Goal: Task Accomplishment & Management: Use online tool/utility

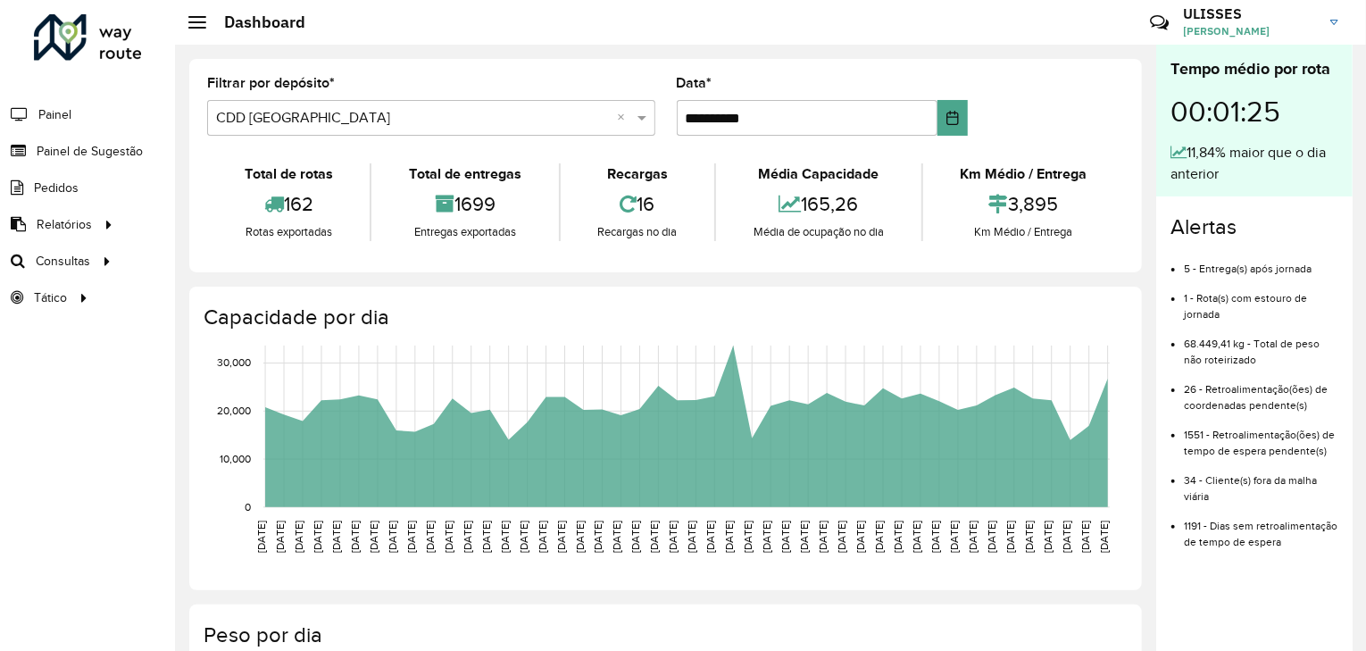
click at [79, 110] on li "Painel" at bounding box center [87, 115] width 175 height 38
click at [50, 109] on span "Painel" at bounding box center [56, 114] width 37 height 19
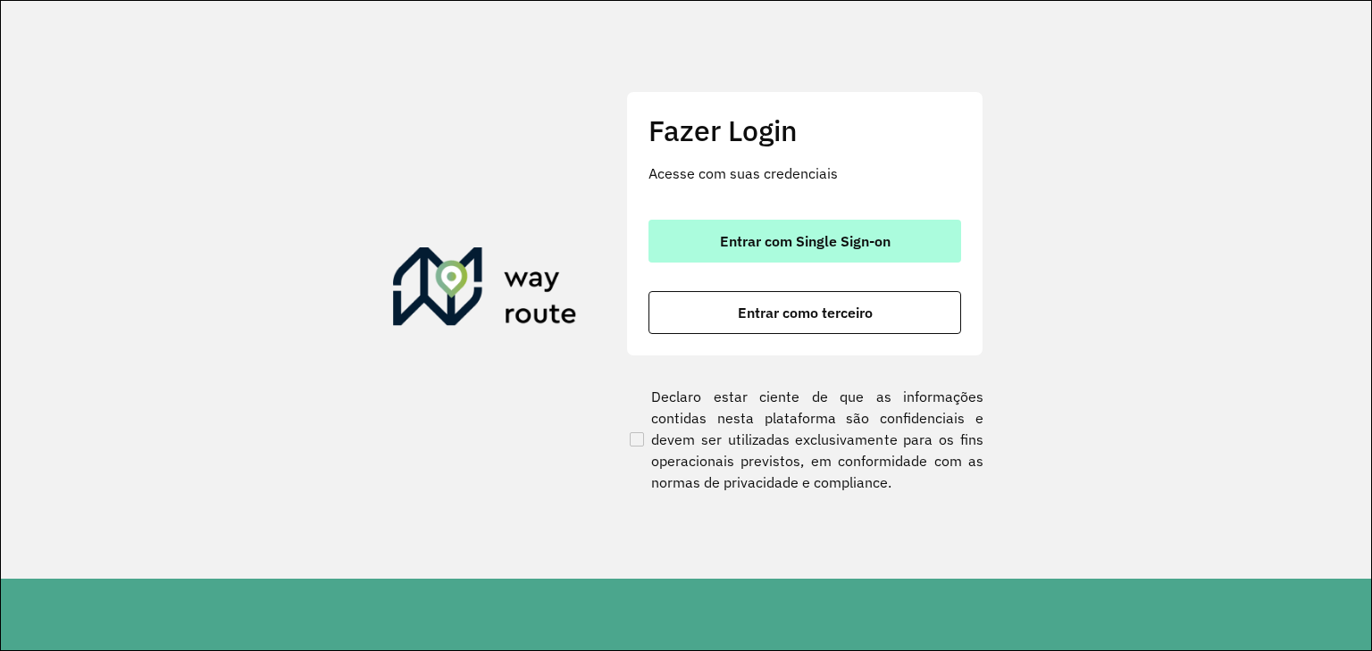
click at [810, 248] on span "Entrar com Single Sign-on" at bounding box center [805, 241] width 171 height 14
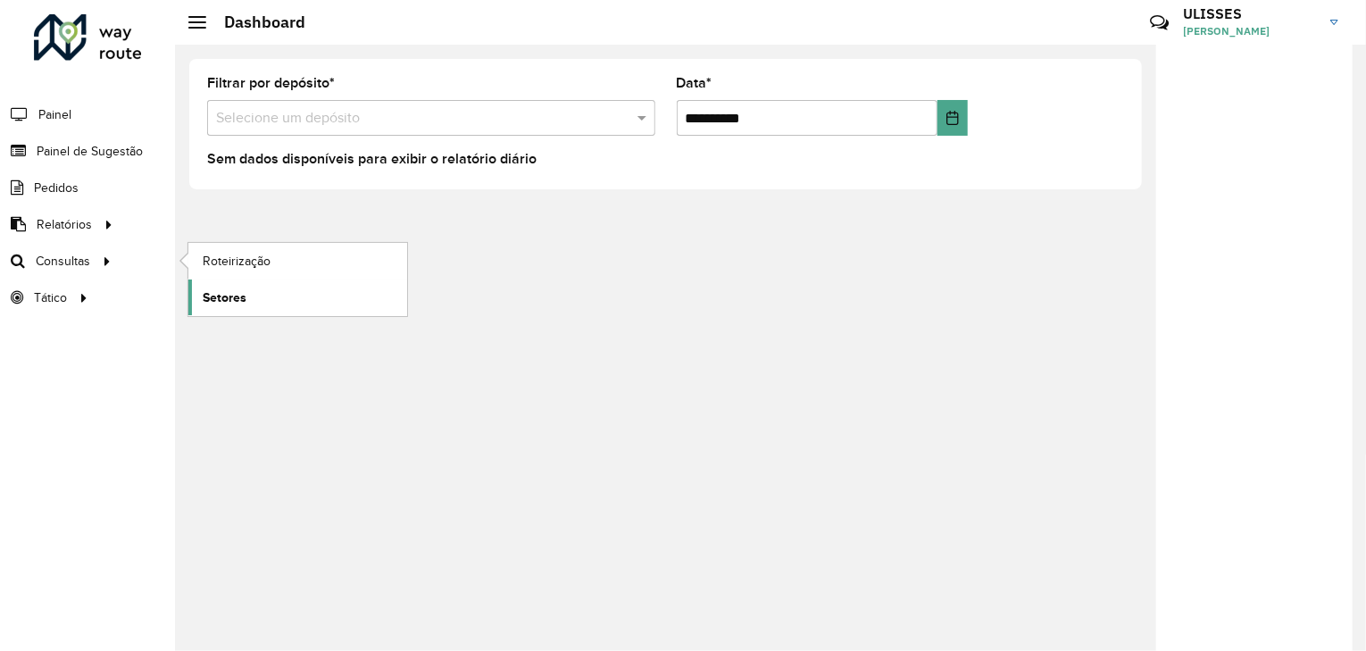
click at [258, 292] on link "Setores" at bounding box center [297, 297] width 219 height 36
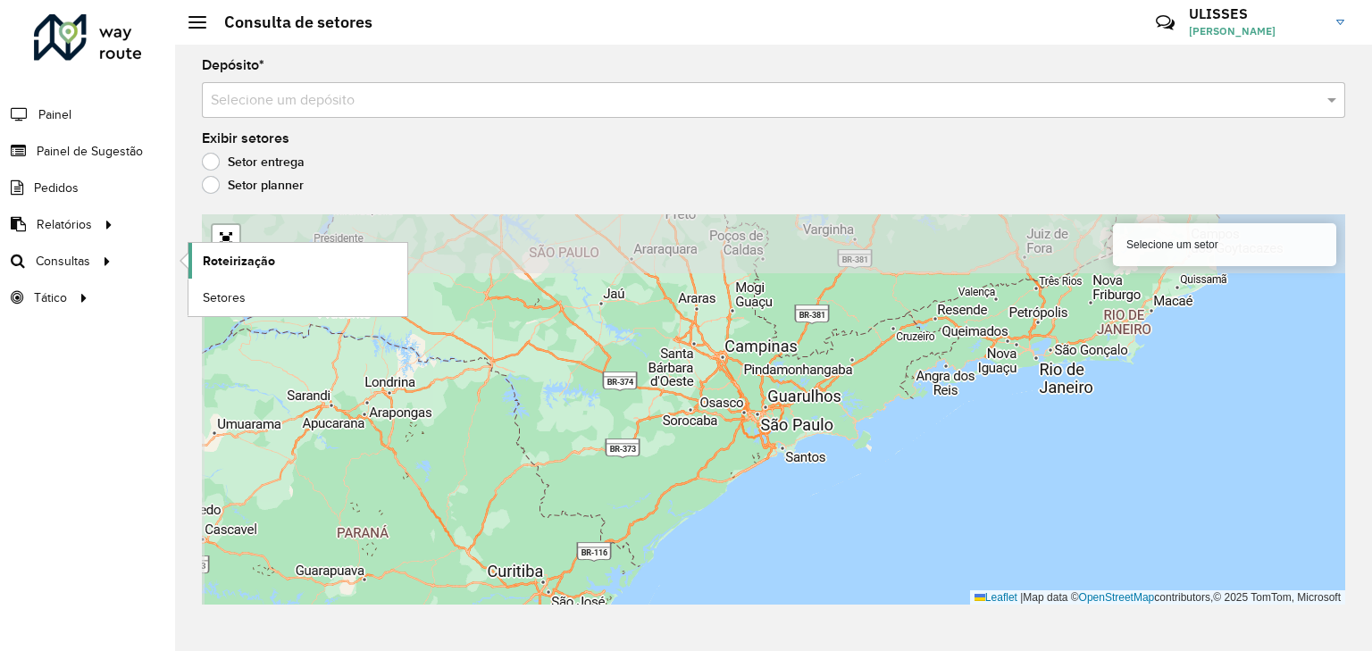
click at [236, 258] on span "Roteirização" at bounding box center [239, 261] width 72 height 19
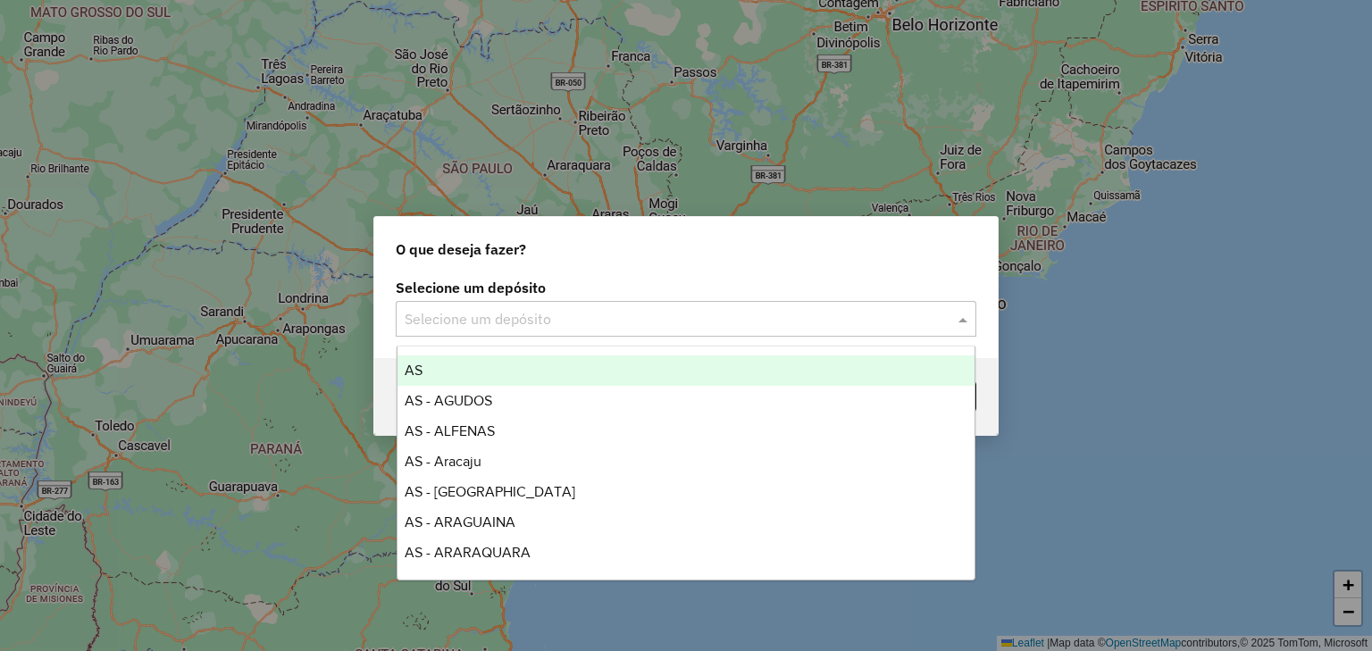
click at [947, 308] on div at bounding box center [686, 318] width 580 height 23
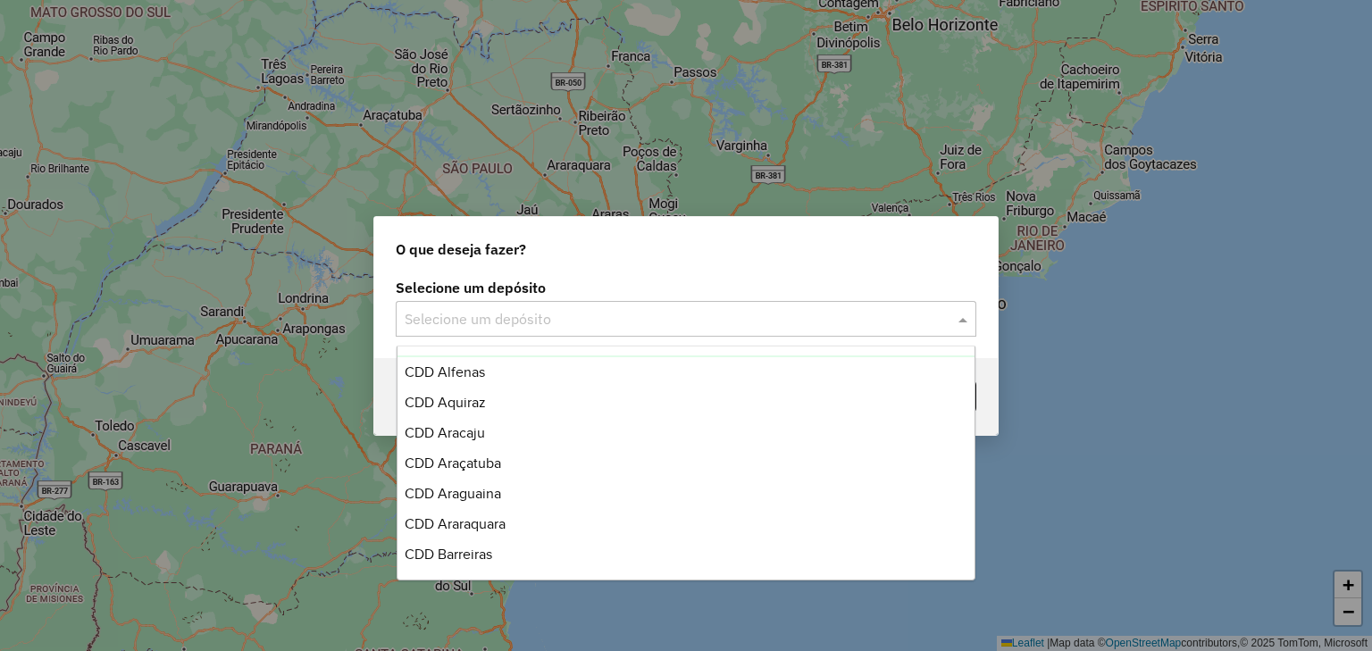
scroll to position [3143, 0]
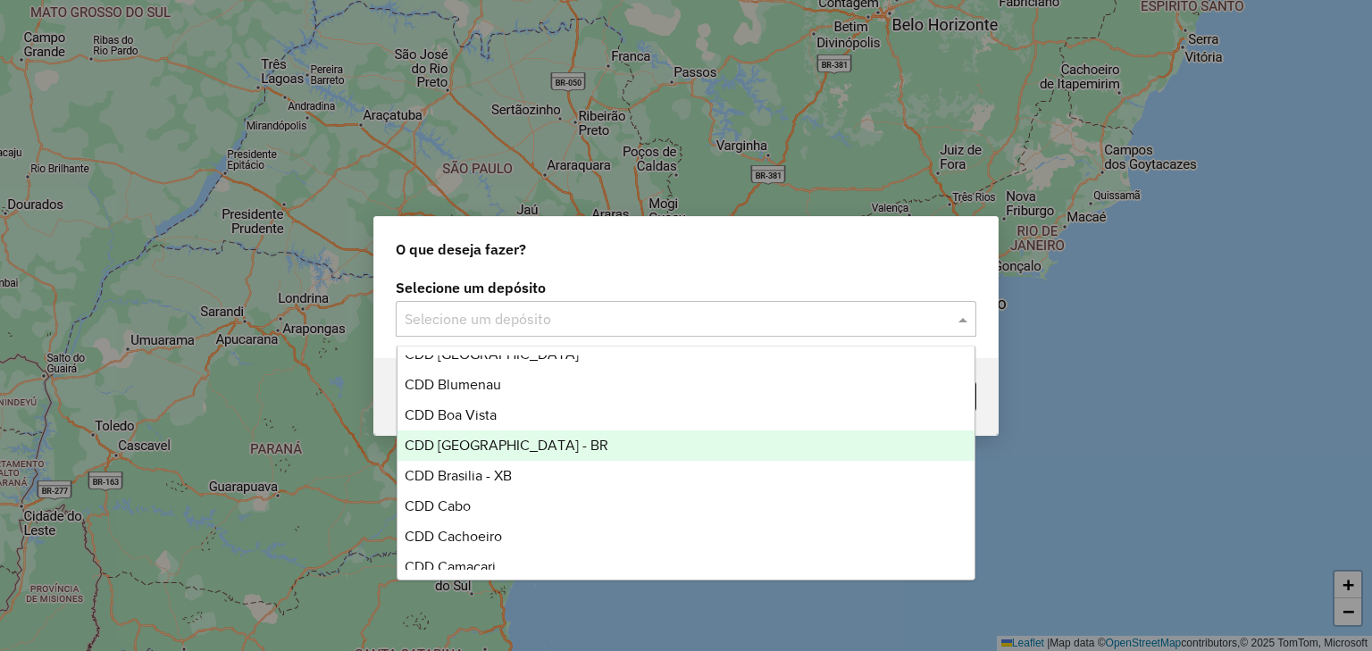
click at [524, 446] on div "CDD [GEOGRAPHIC_DATA] - BR" at bounding box center [686, 445] width 578 height 30
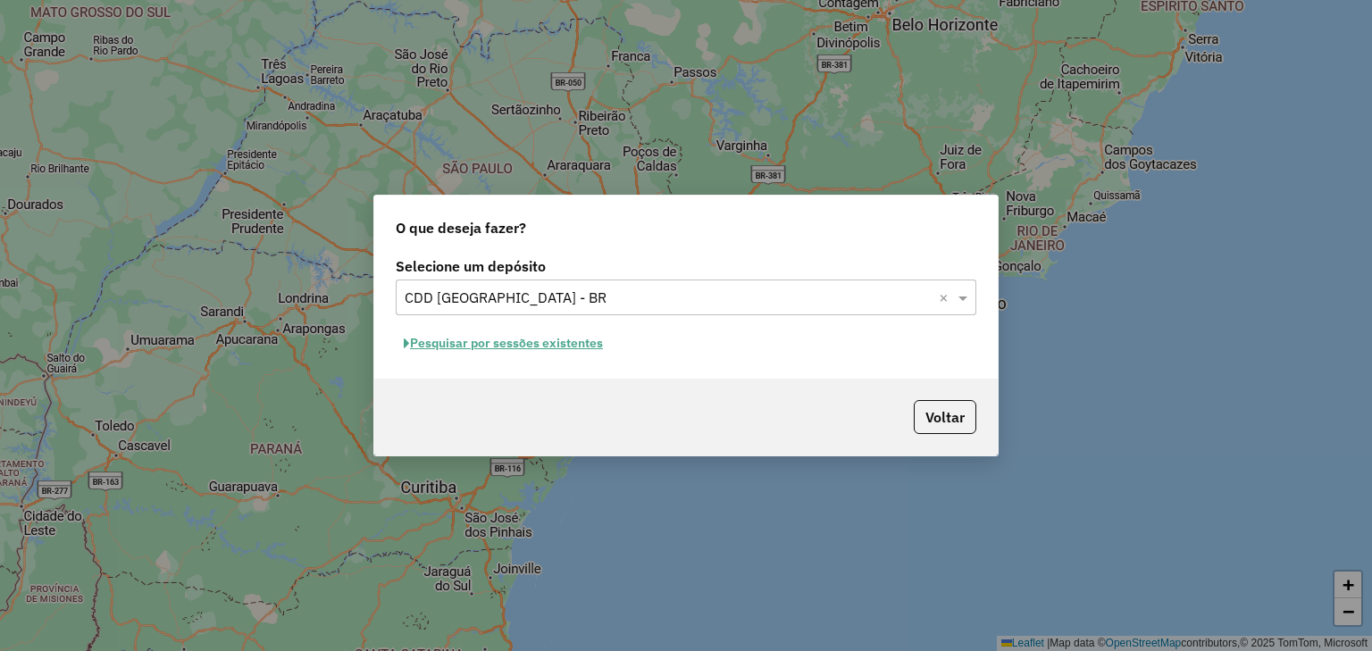
click at [538, 346] on button "Pesquisar por sessões existentes" at bounding box center [503, 344] width 215 height 28
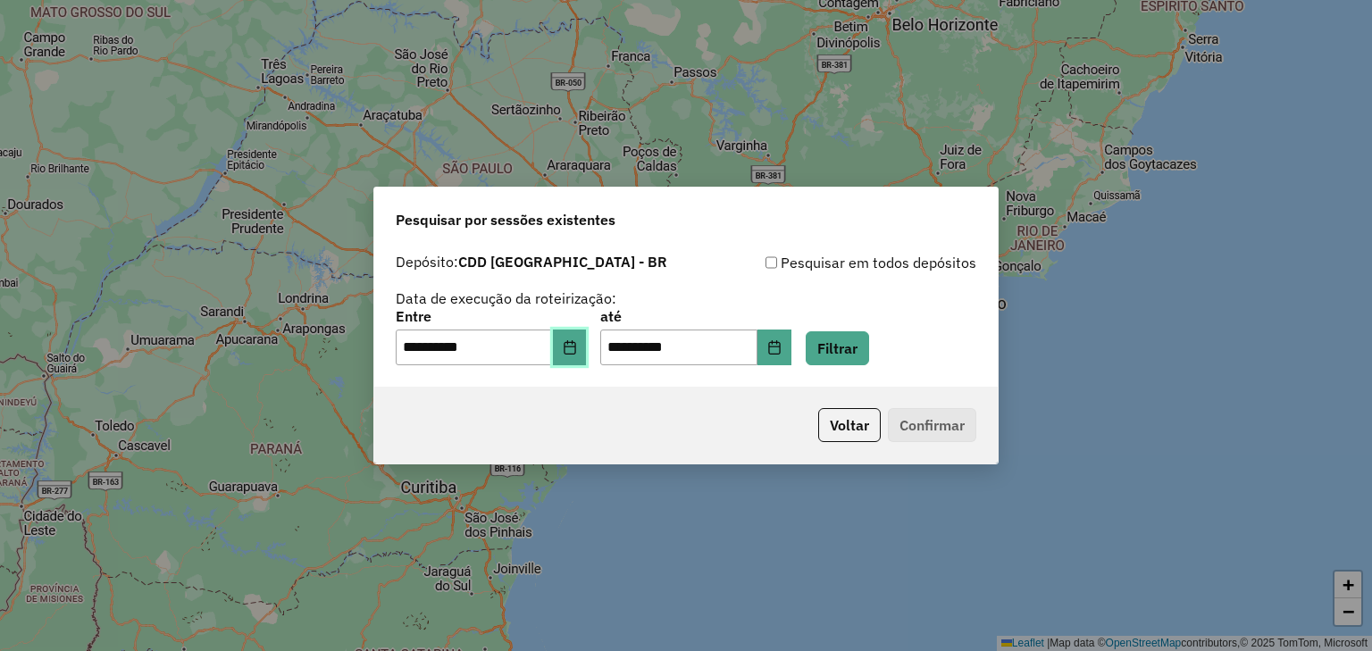
click at [577, 350] on icon "Choose Date" at bounding box center [570, 347] width 14 height 14
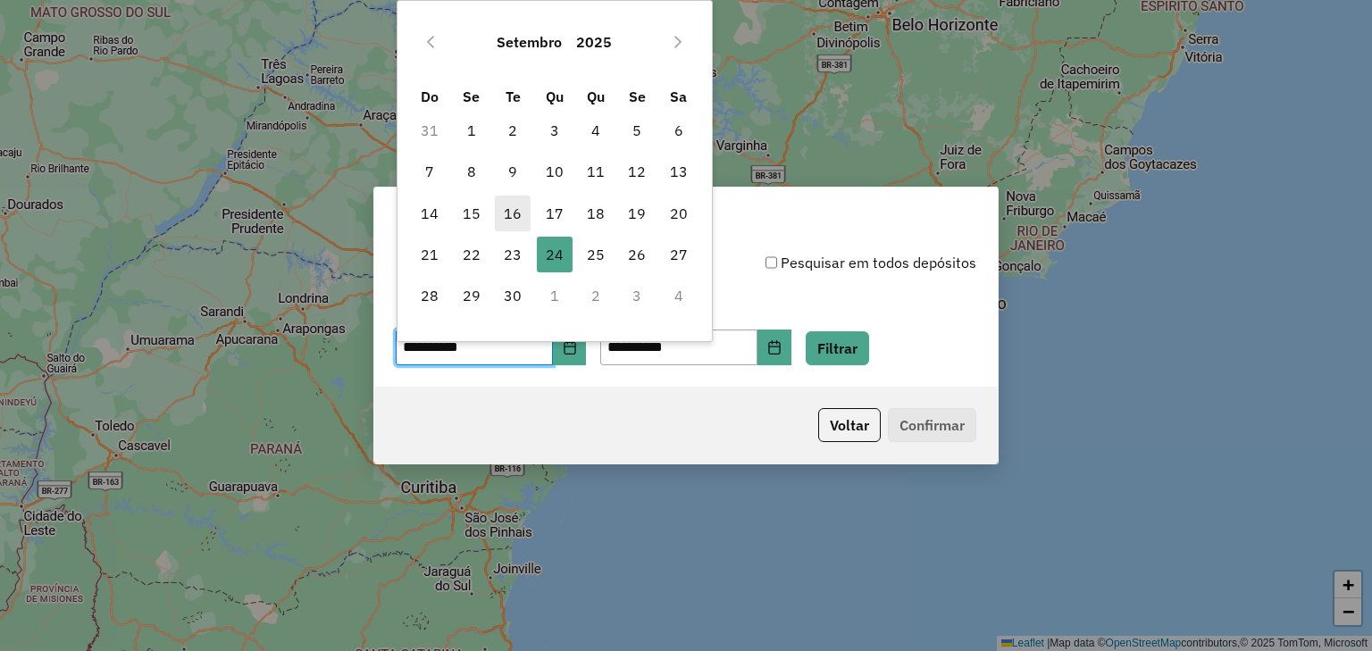
click at [512, 211] on span "16" at bounding box center [513, 214] width 36 height 36
type input "**********"
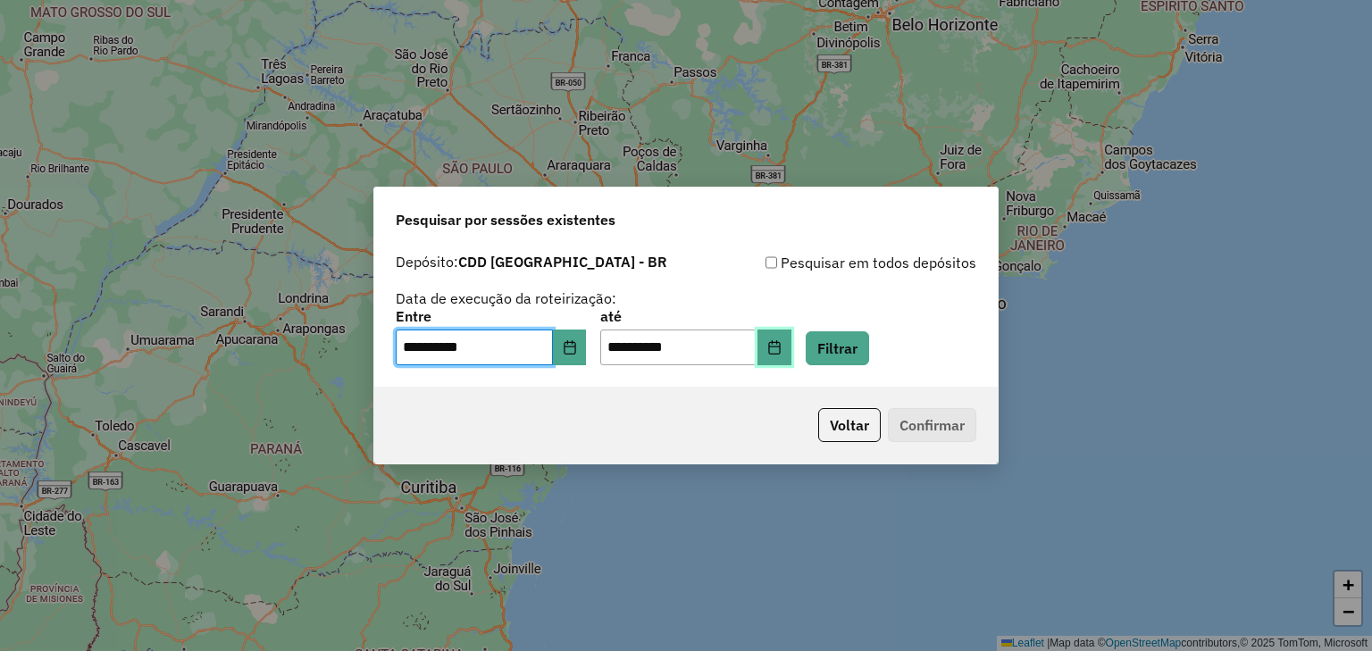
click at [789, 337] on button "Choose Date" at bounding box center [774, 348] width 34 height 36
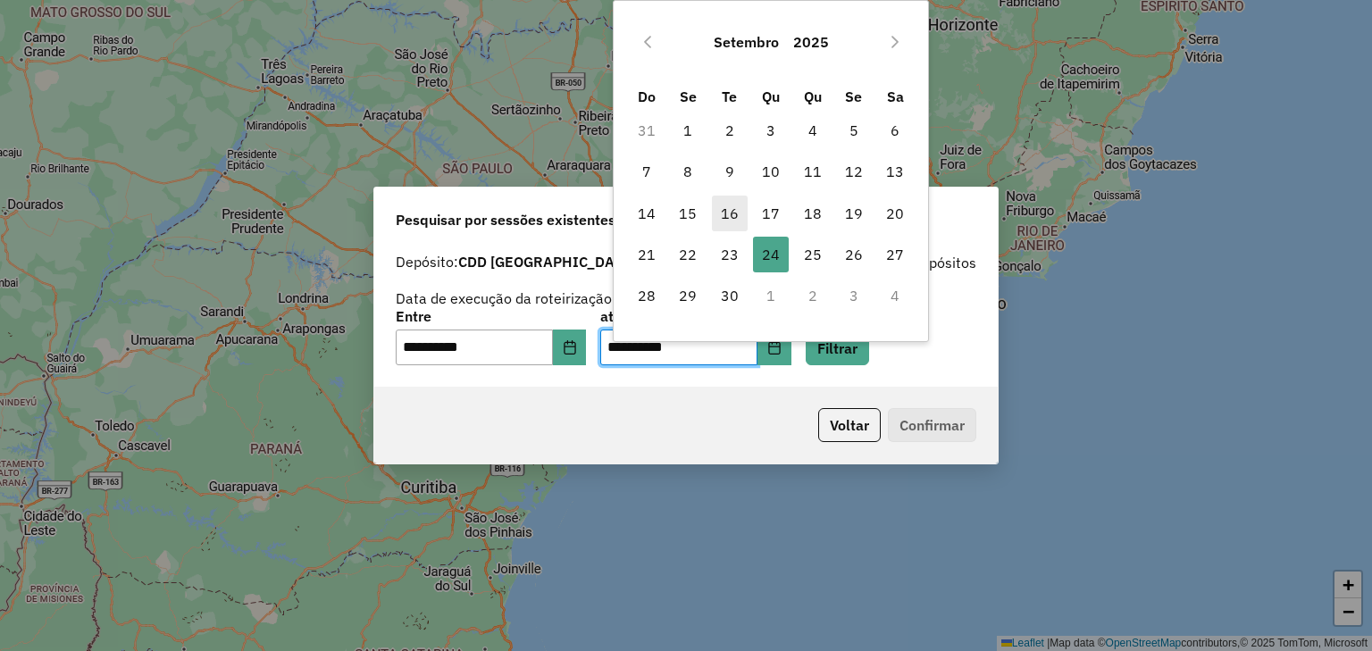
click at [725, 208] on span "16" at bounding box center [730, 214] width 36 height 36
type input "**********"
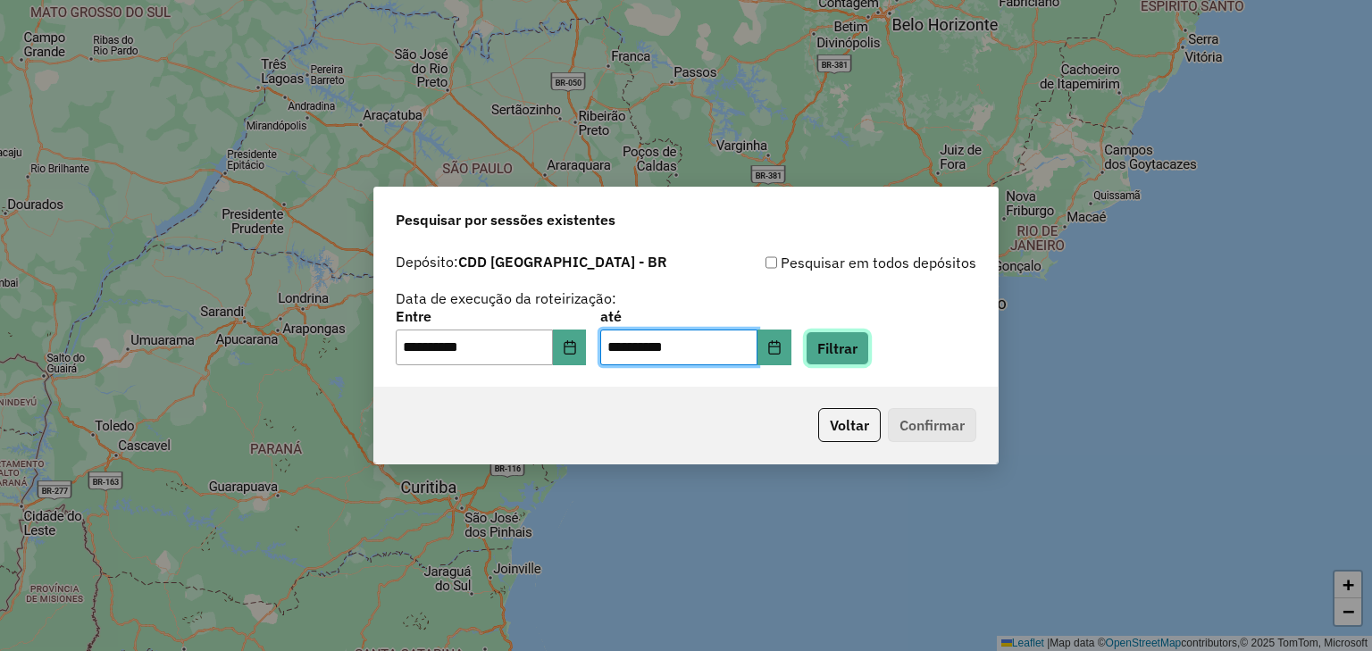
click at [868, 342] on button "Filtrar" at bounding box center [836, 348] width 63 height 34
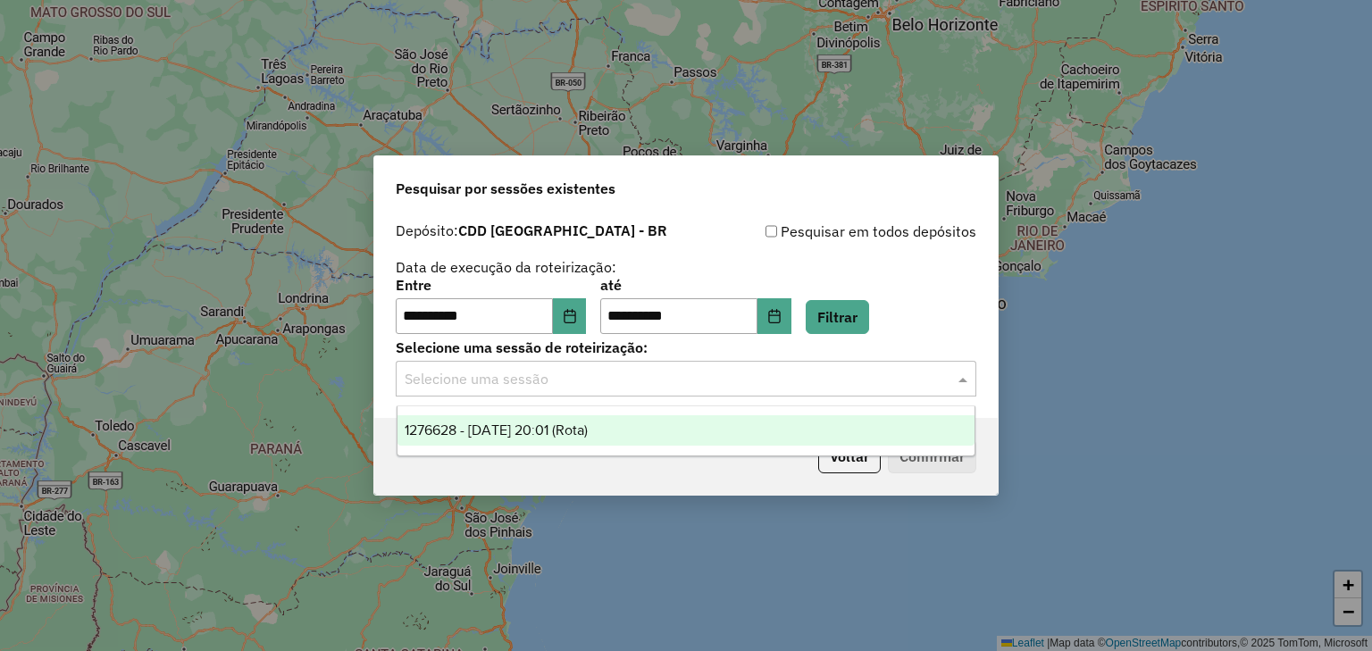
click at [855, 395] on div "Selecione uma sessão" at bounding box center [686, 379] width 580 height 36
click at [659, 431] on div "1276628 - 16/09/2025 20:01 (Rota)" at bounding box center [686, 430] width 578 height 30
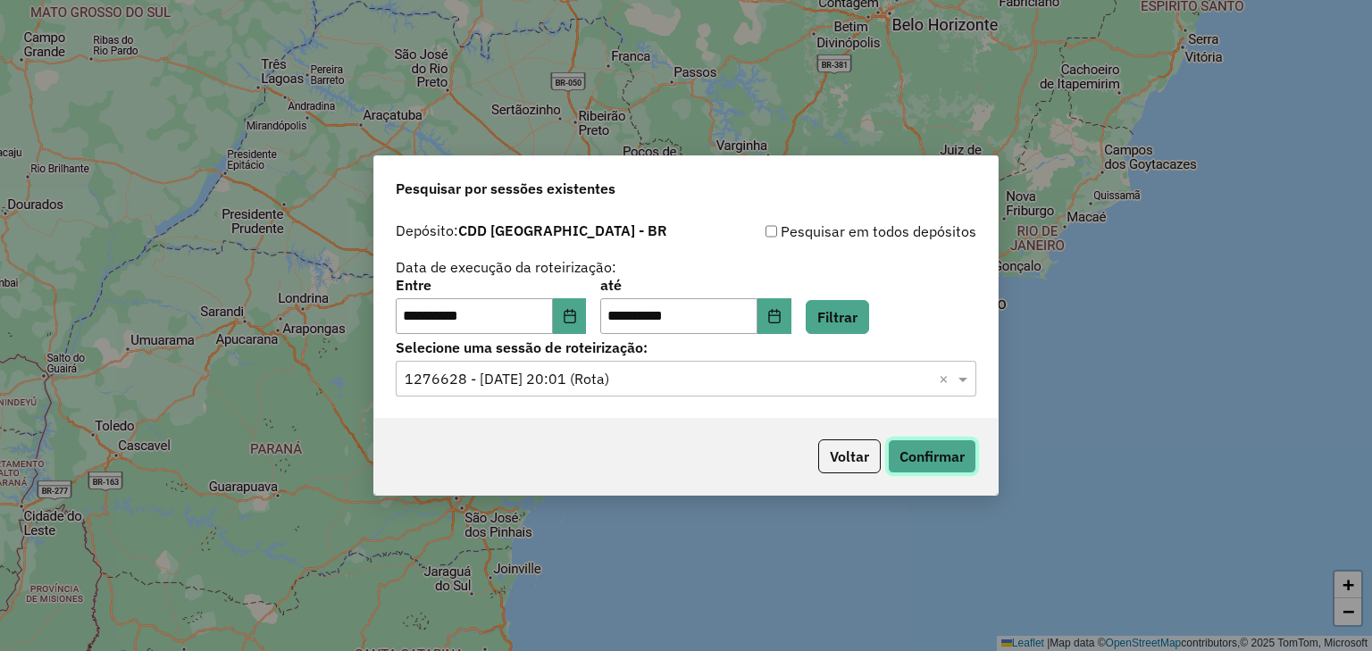
click at [913, 453] on button "Confirmar" at bounding box center [932, 456] width 88 height 34
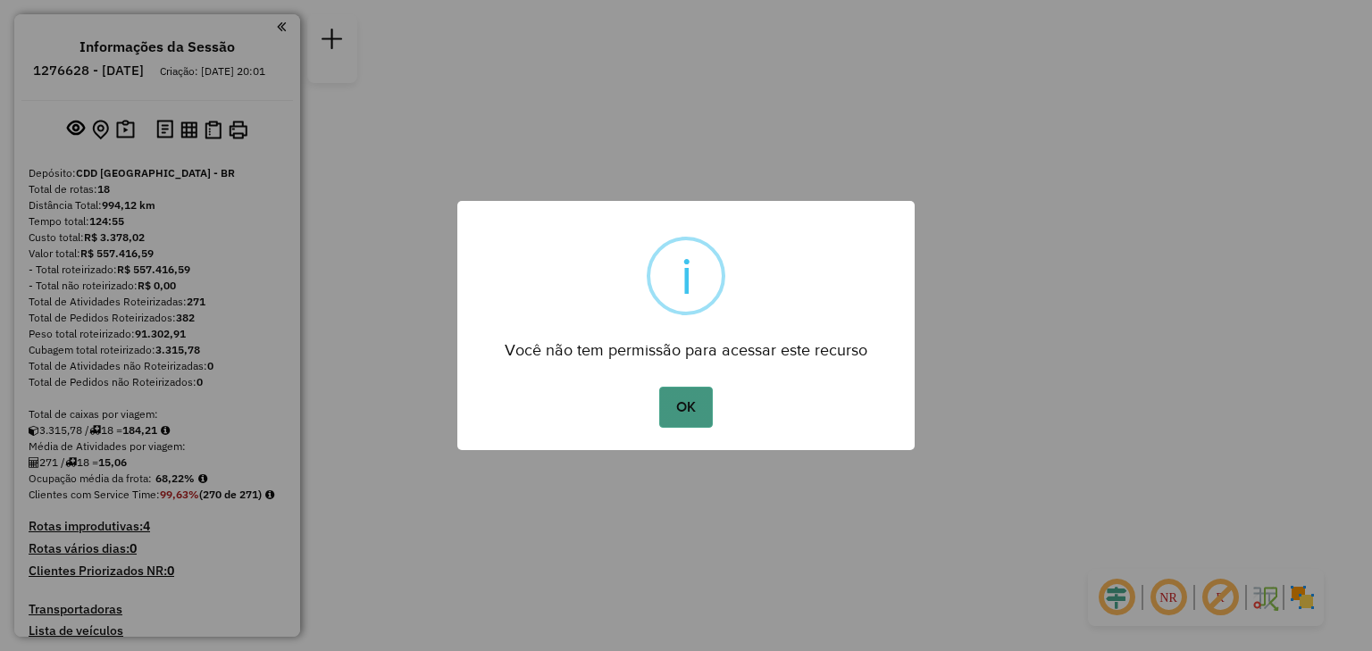
click at [683, 413] on button "OK" at bounding box center [685, 407] width 53 height 41
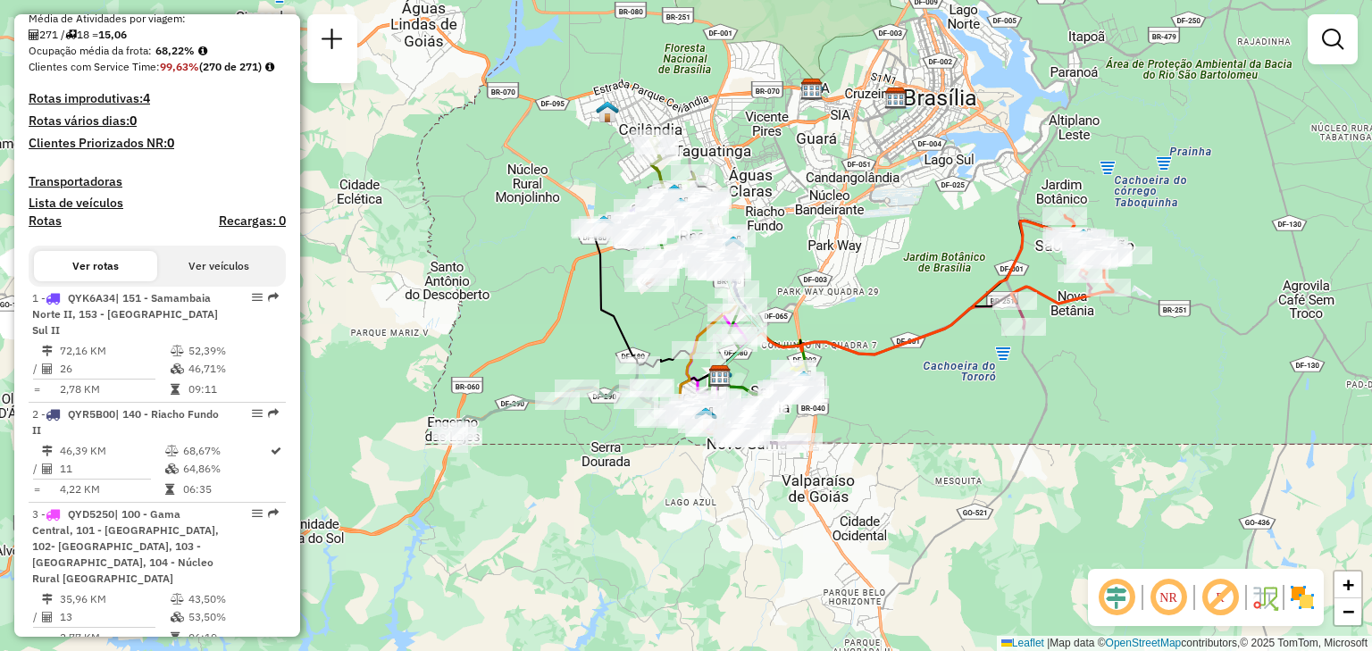
scroll to position [429, 0]
click at [210, 280] on button "Ver veículos" at bounding box center [218, 265] width 123 height 30
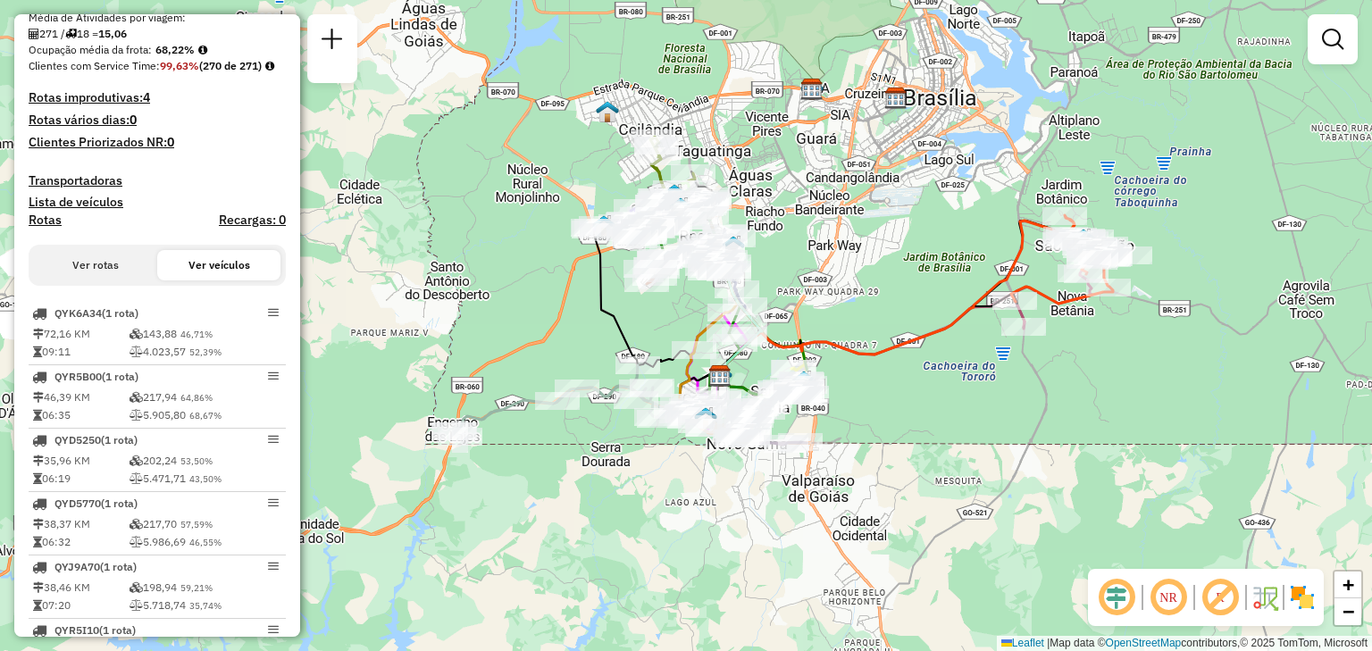
click at [96, 280] on button "Ver rotas" at bounding box center [95, 265] width 123 height 30
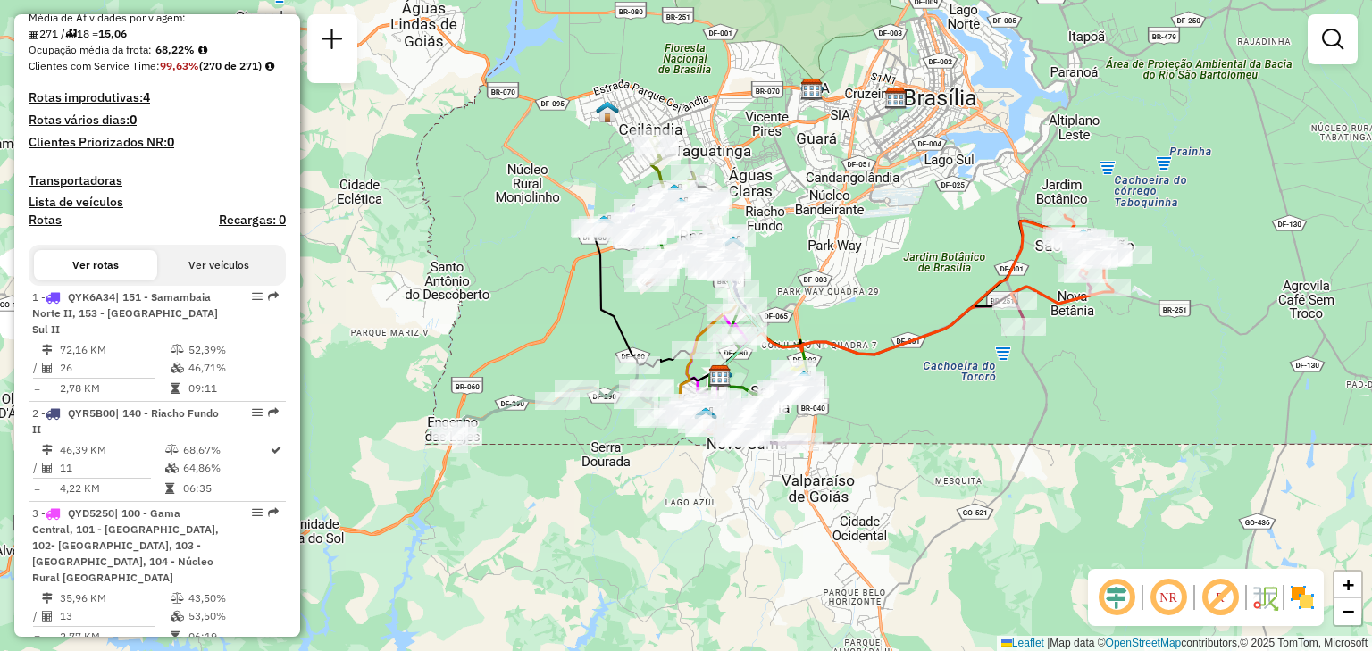
drag, startPoint x: 204, startPoint y: 299, endPoint x: 193, endPoint y: 296, distance: 11.0
click at [204, 280] on button "Ver veículos" at bounding box center [218, 265] width 123 height 30
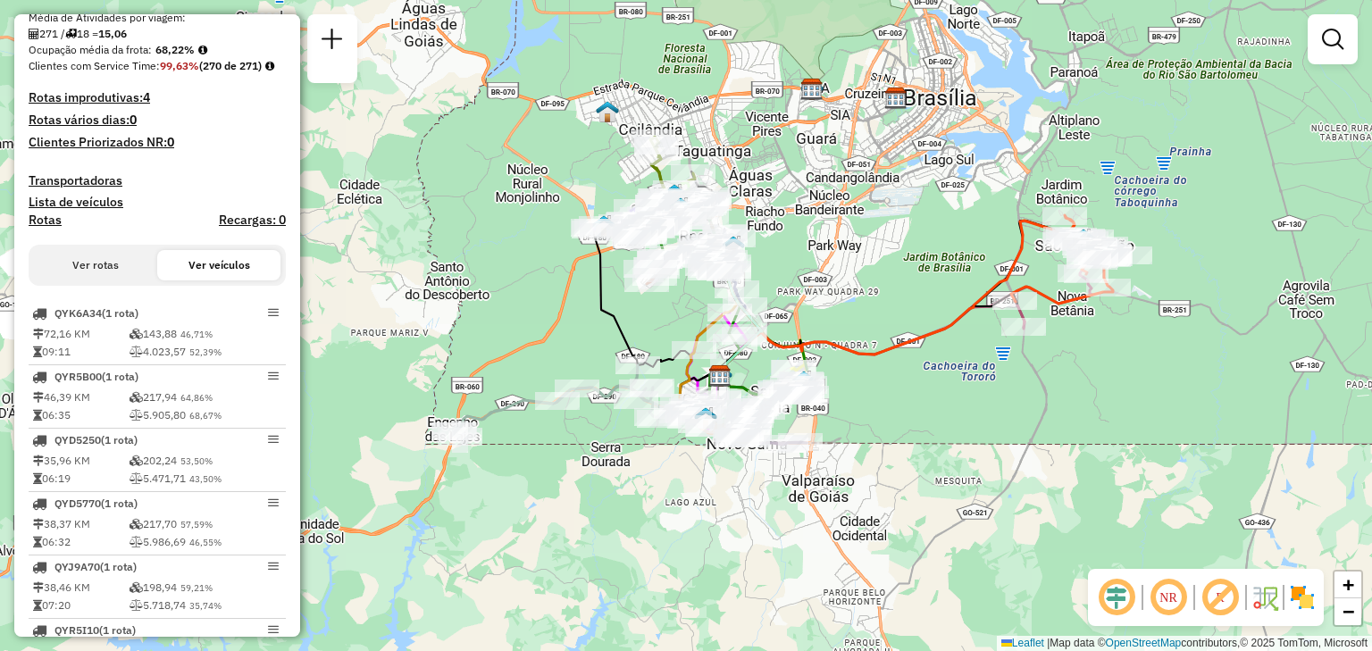
click at [107, 280] on button "Ver rotas" at bounding box center [95, 265] width 123 height 30
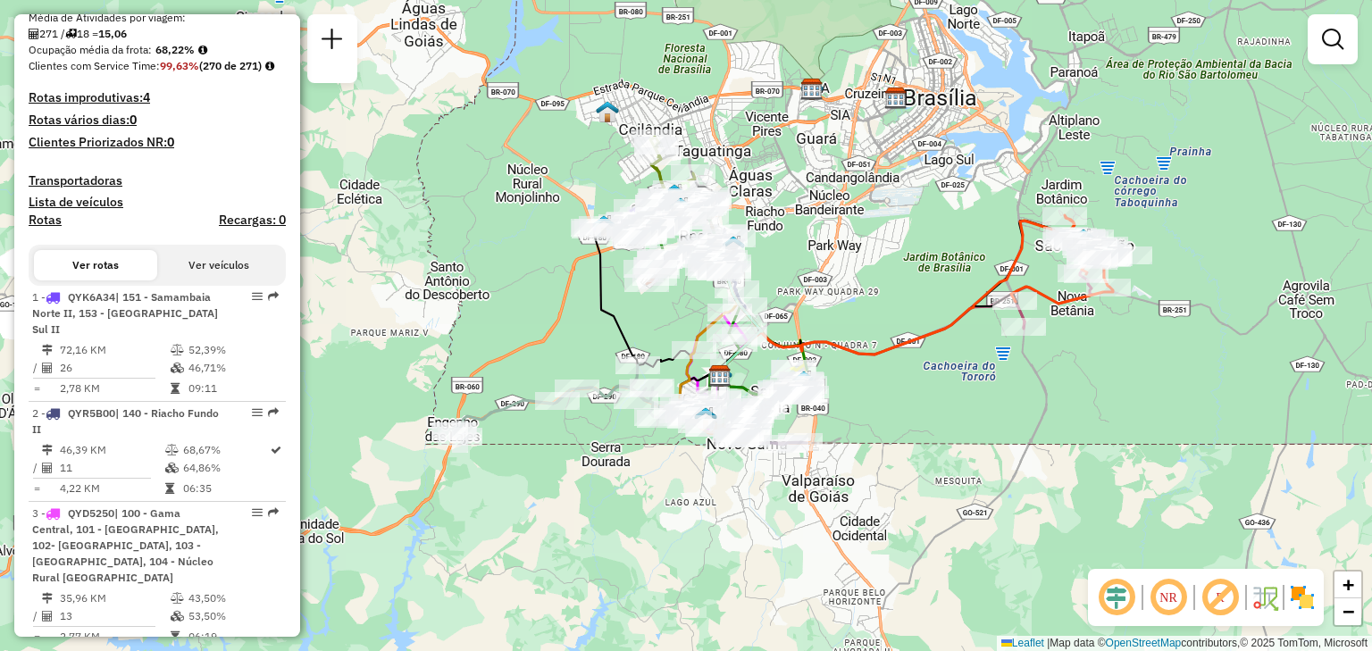
click at [197, 280] on button "Ver veículos" at bounding box center [218, 265] width 123 height 30
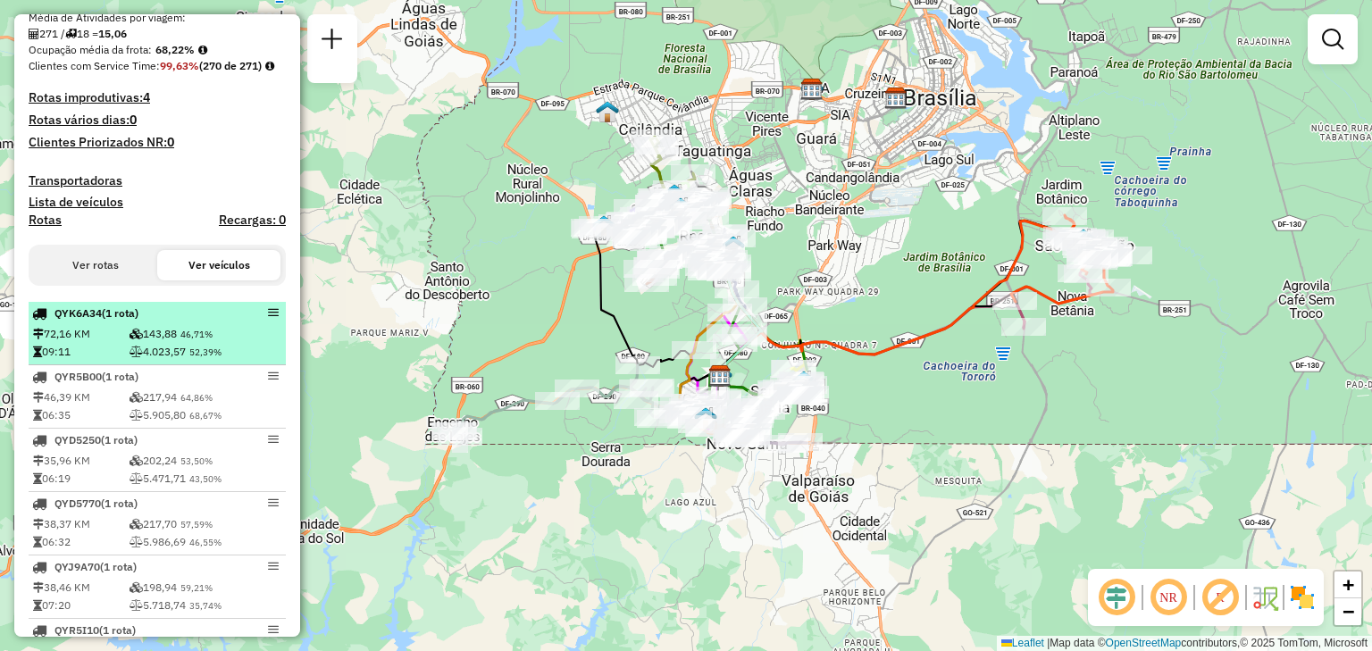
click at [162, 361] on td "4.023,57 52,39%" at bounding box center [206, 352] width 154 height 18
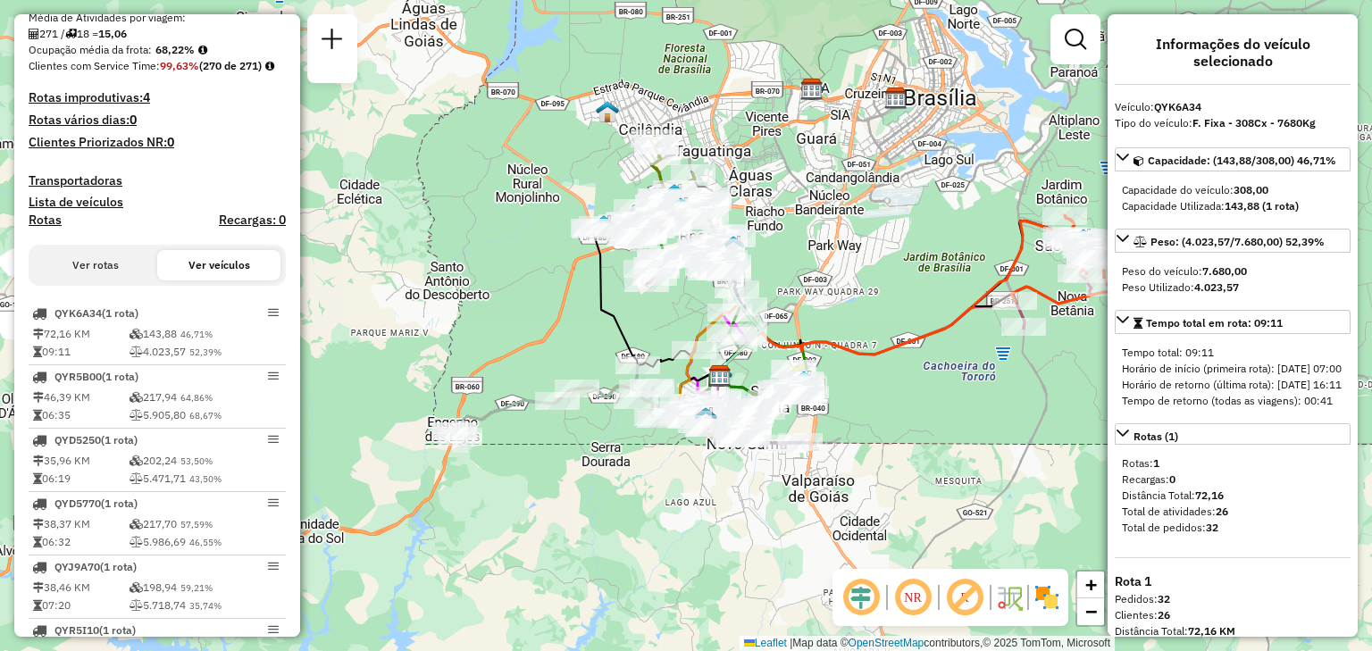
drag, startPoint x: 1245, startPoint y: 282, endPoint x: 1193, endPoint y: 285, distance: 51.9
click at [1193, 285] on div "Peso Utilizado: 4.023,57" at bounding box center [1232, 287] width 221 height 16
click at [1285, 285] on div "Peso Utilizado: 4.023,57" at bounding box center [1232, 287] width 221 height 16
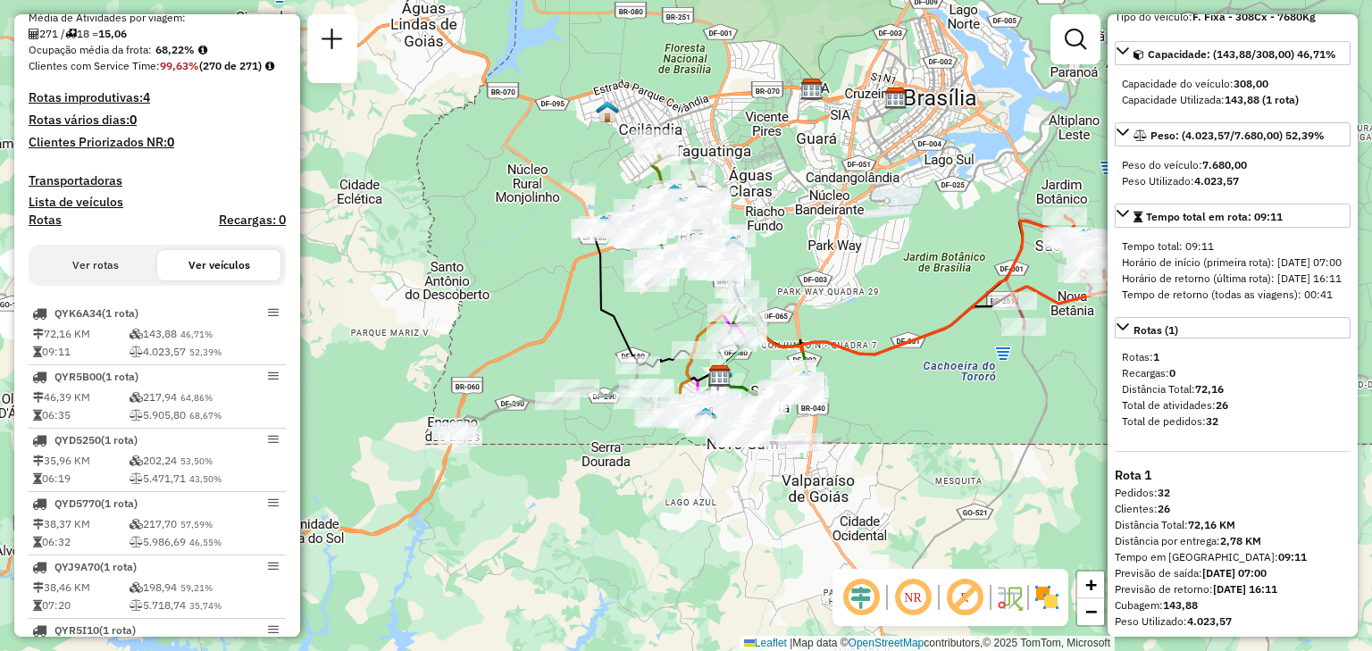
click at [908, 339] on icon at bounding box center [892, 300] width 346 height 159
select select "**********"
